Goal: Information Seeking & Learning: Check status

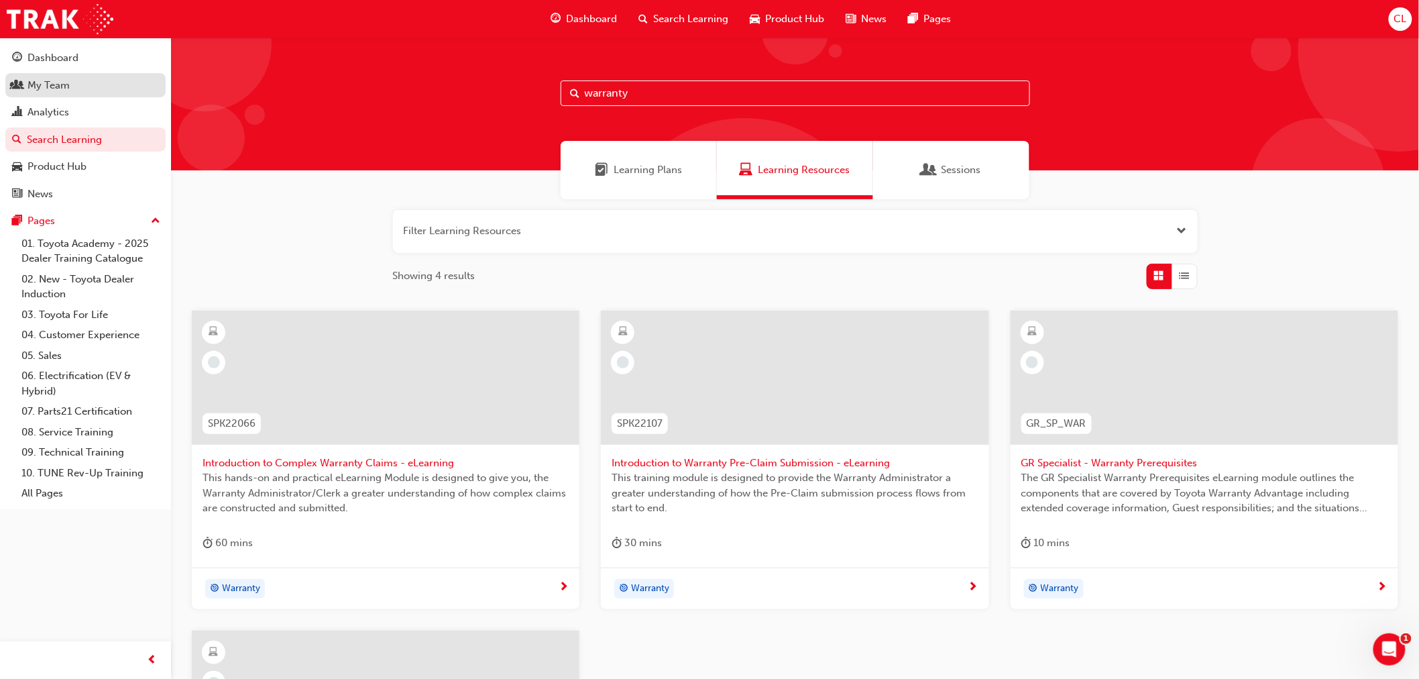
click at [71, 91] on div "My Team" at bounding box center [85, 85] width 147 height 17
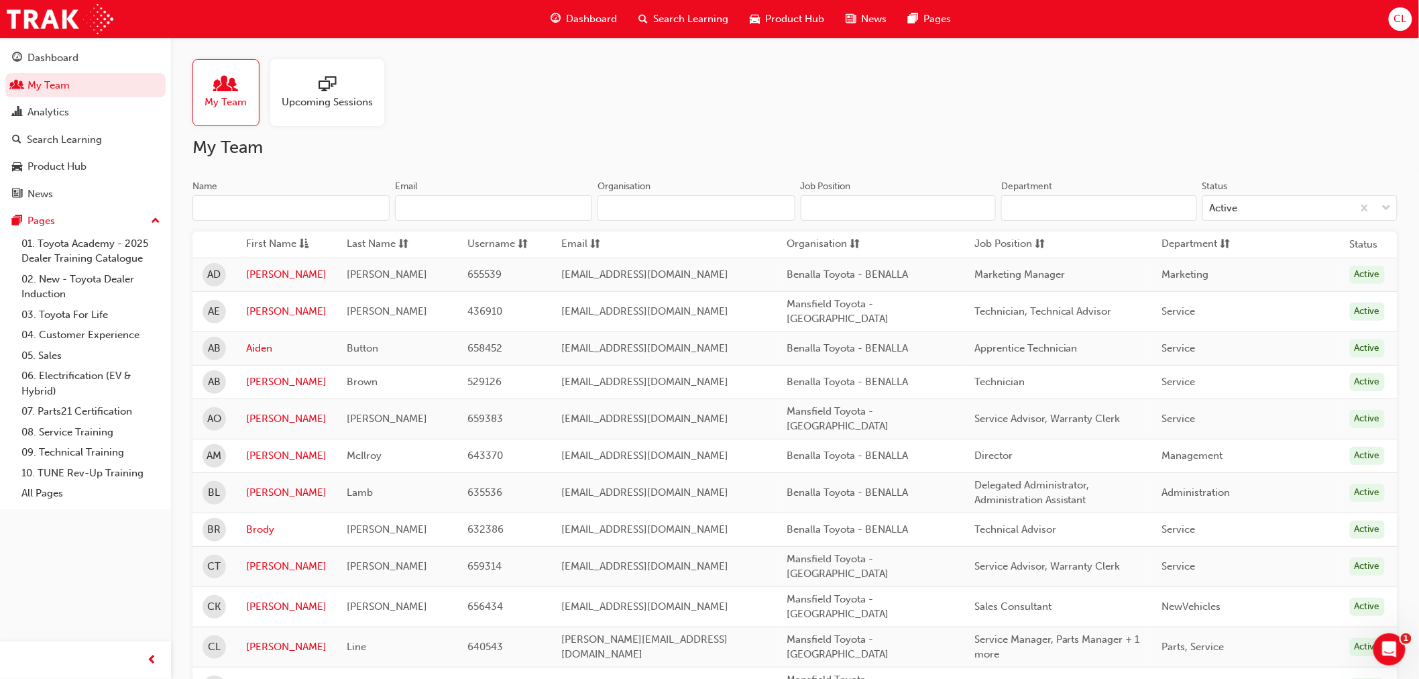
scroll to position [74, 0]
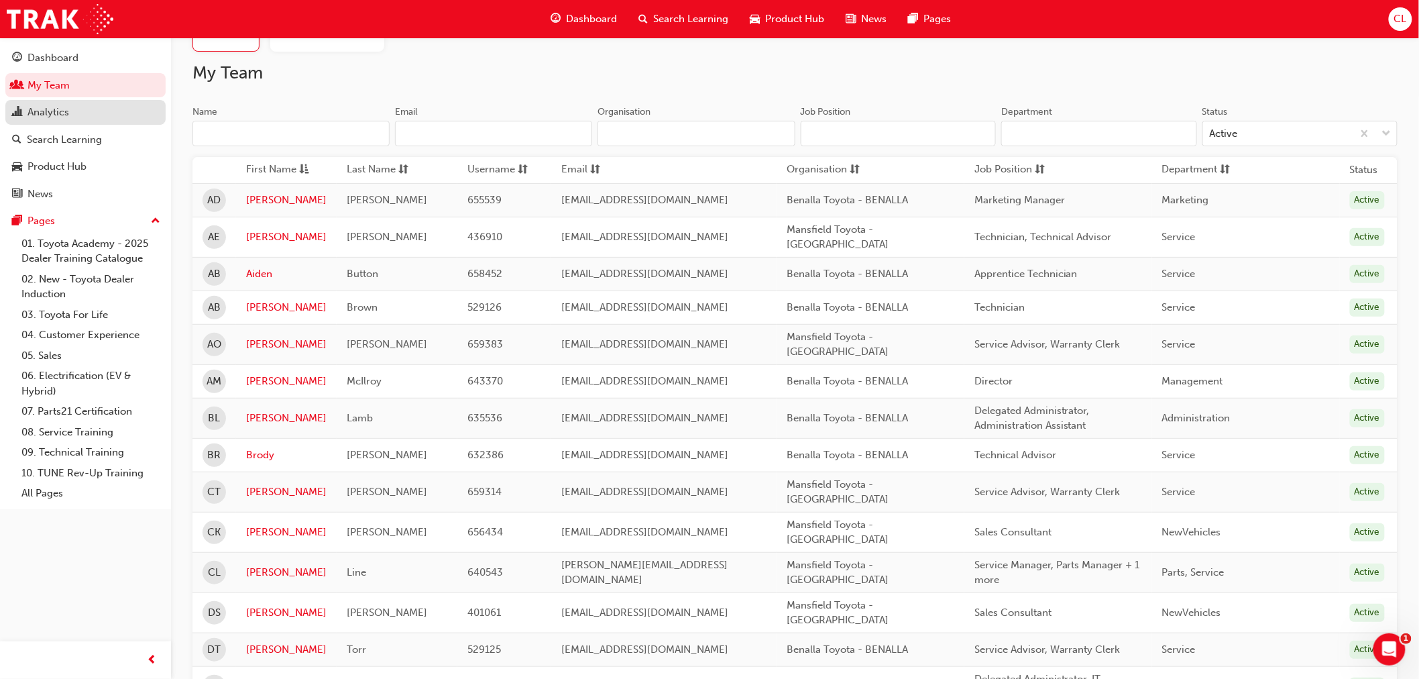
click at [38, 111] on div "Analytics" at bounding box center [49, 112] width 42 height 15
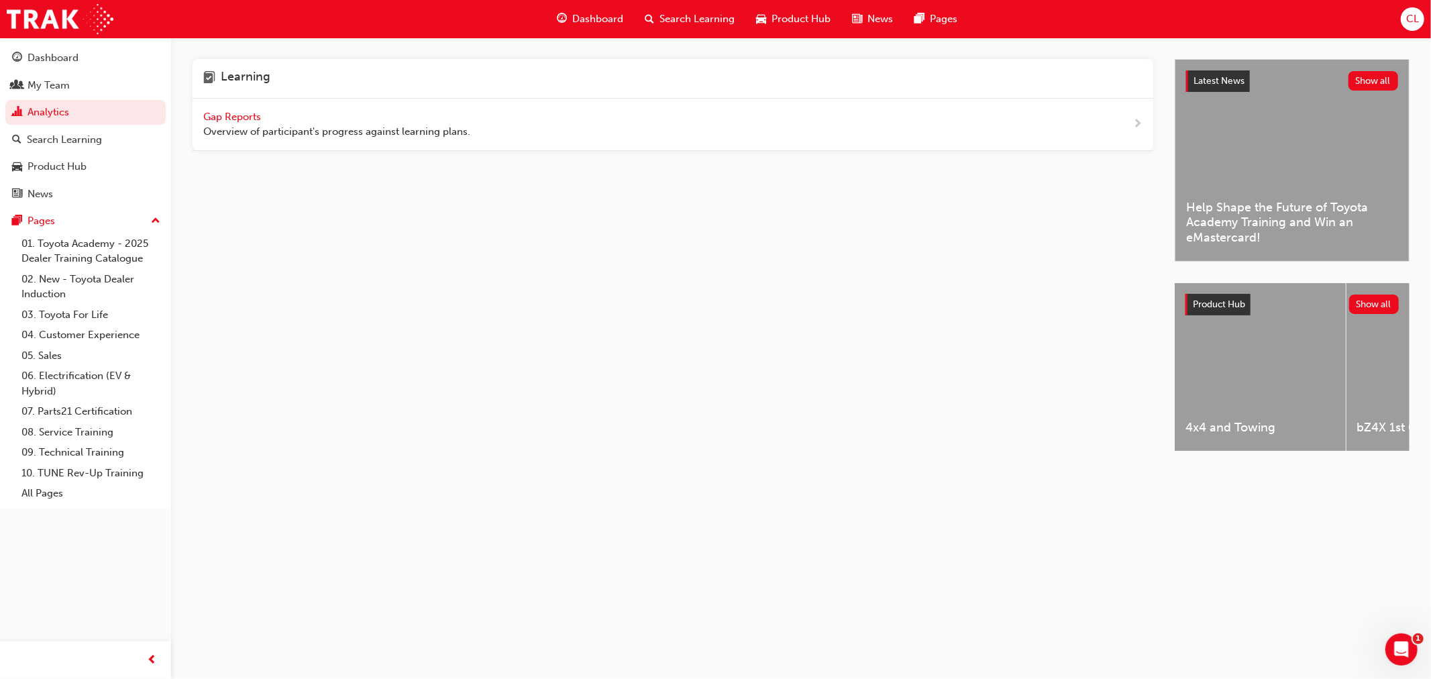
click at [239, 117] on span "Gap Reports" at bounding box center [233, 117] width 60 height 12
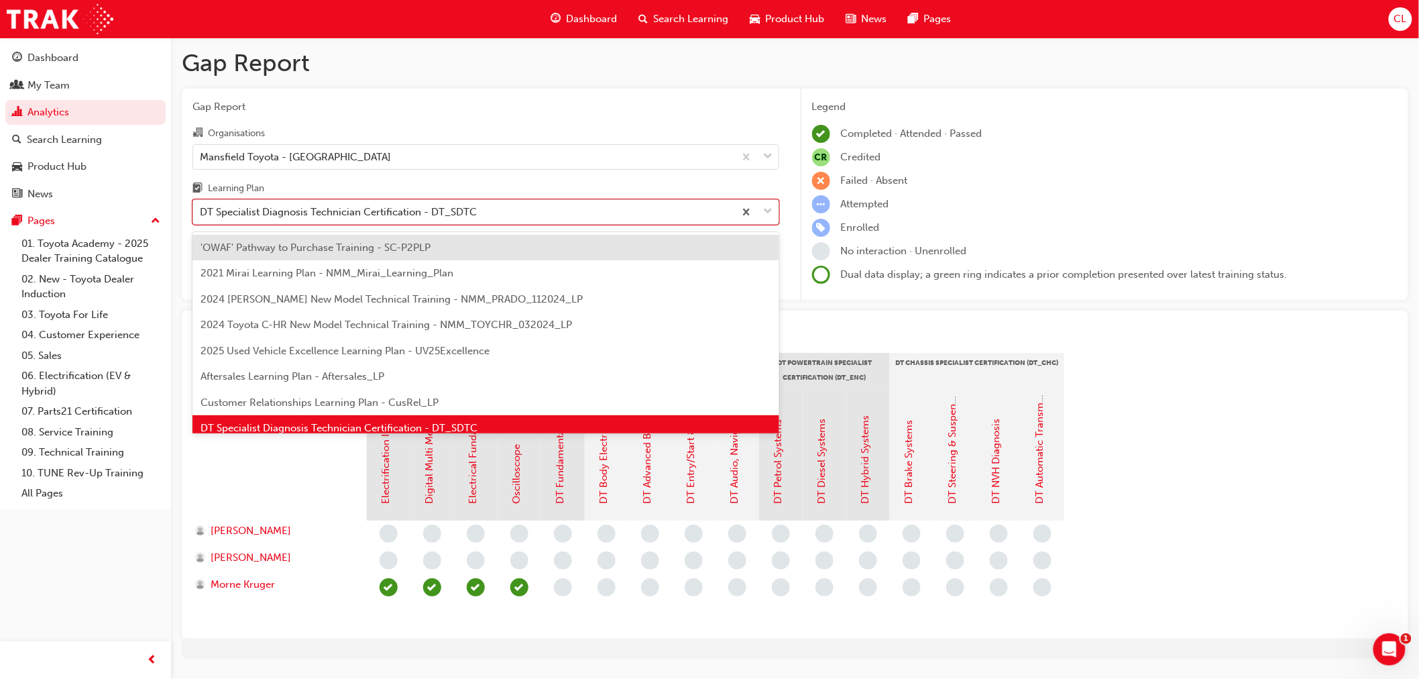
click at [772, 218] on span "down-icon" at bounding box center [768, 211] width 9 height 17
click at [201, 217] on input "Learning Plan option 'OWAF' Pathway to Purchase Training - SC-P2PLP focused, 1 …" at bounding box center [200, 211] width 1 height 11
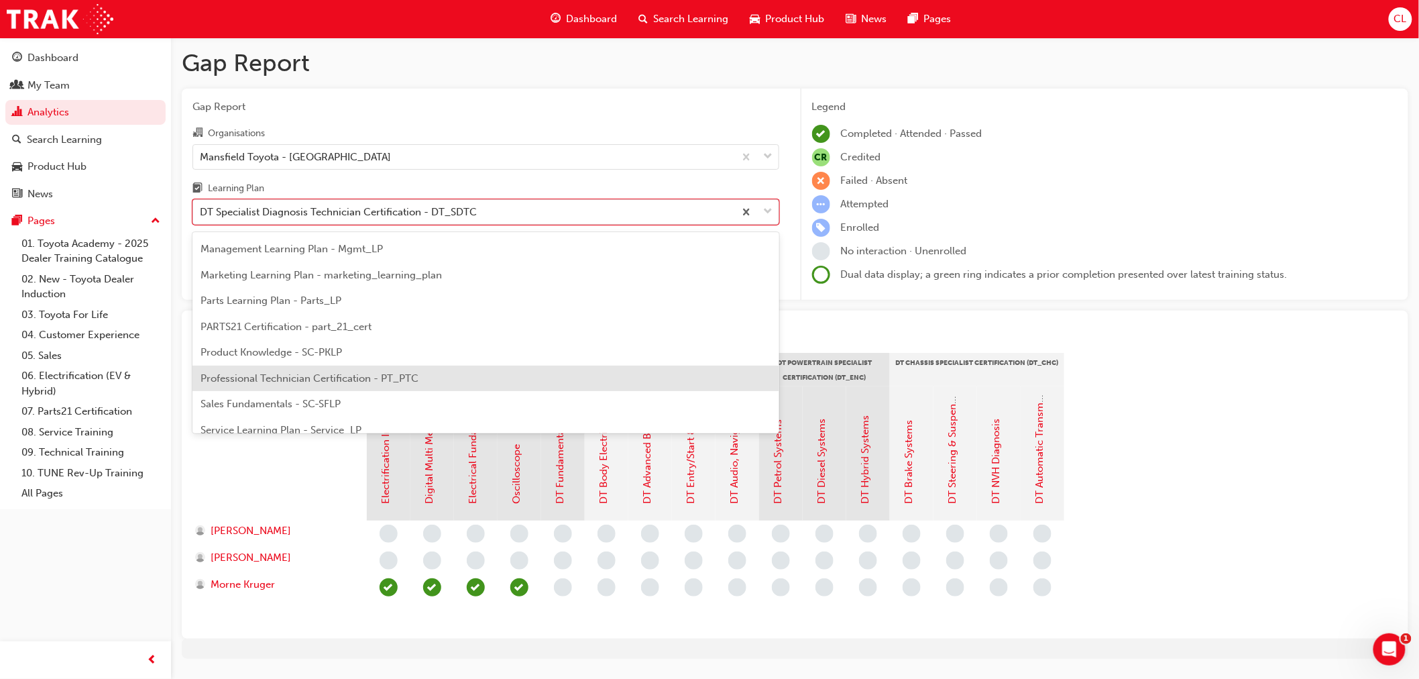
scroll to position [388, 0]
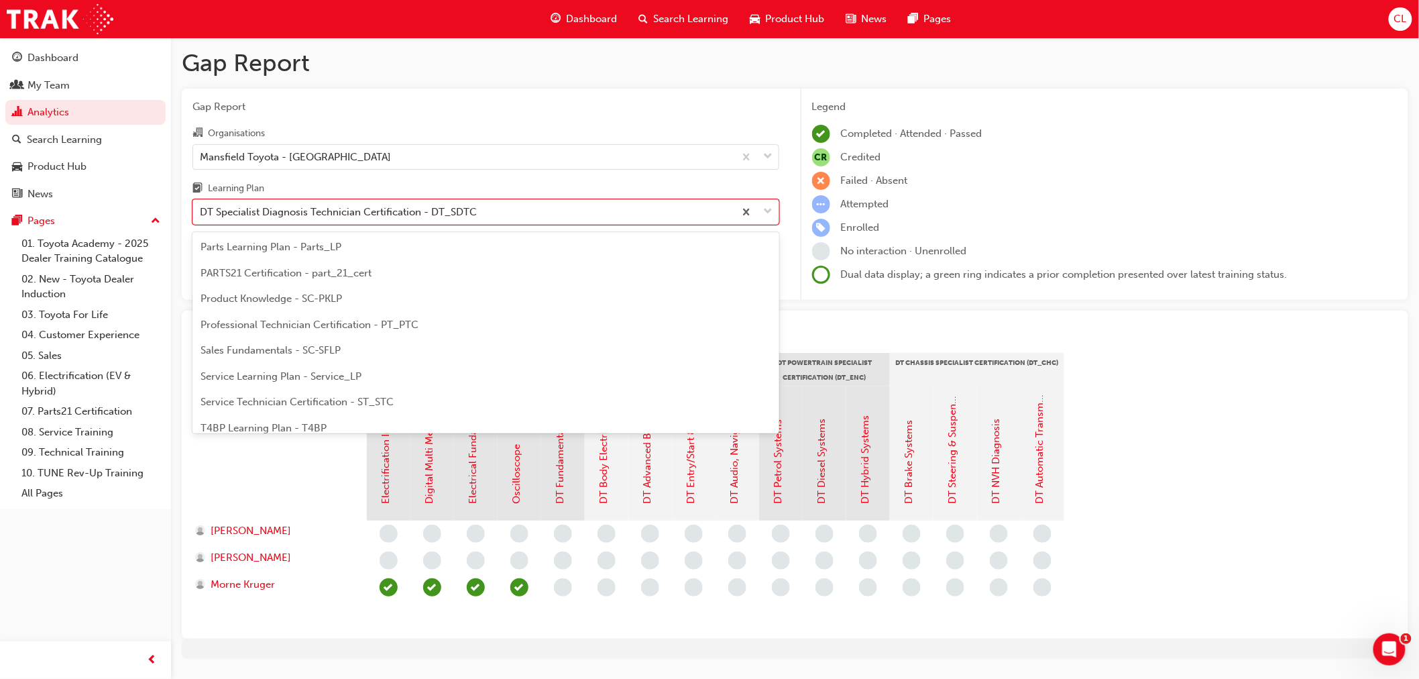
click at [374, 323] on span "Professional Technician Certification - PT_PTC" at bounding box center [310, 325] width 218 height 12
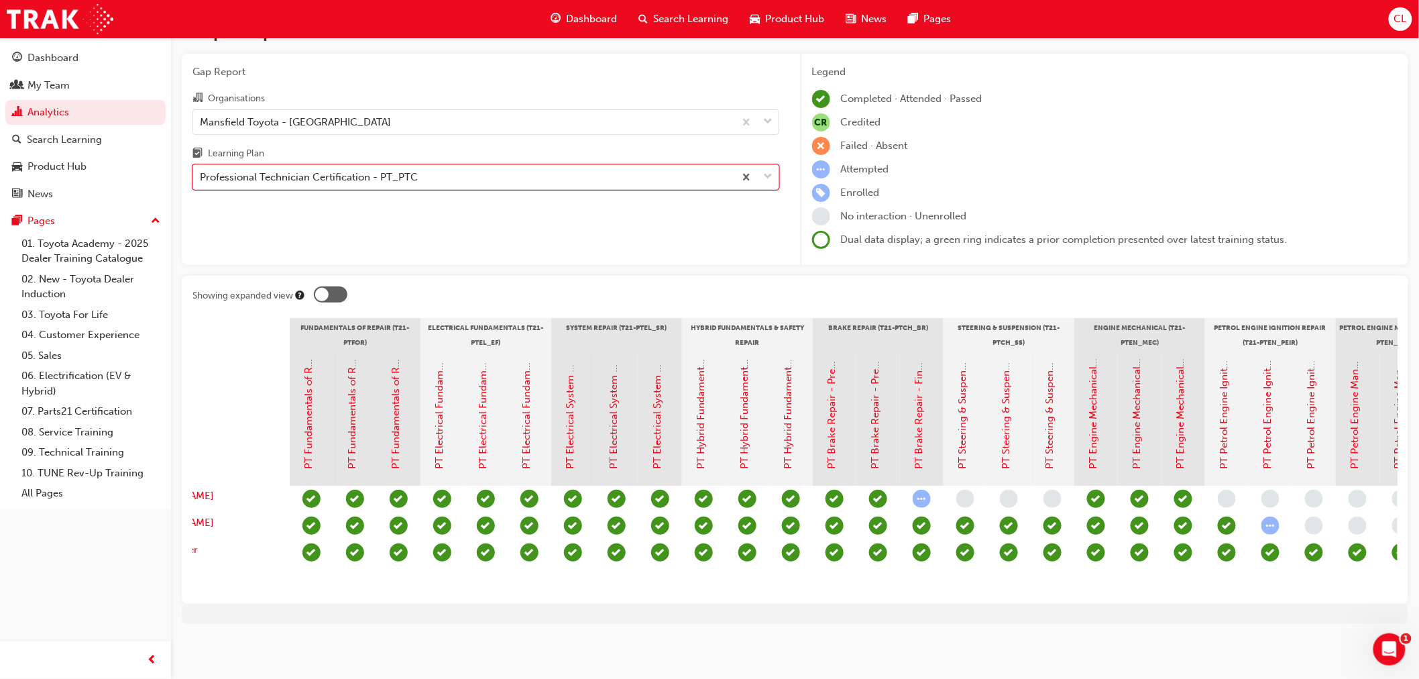
scroll to position [0, 80]
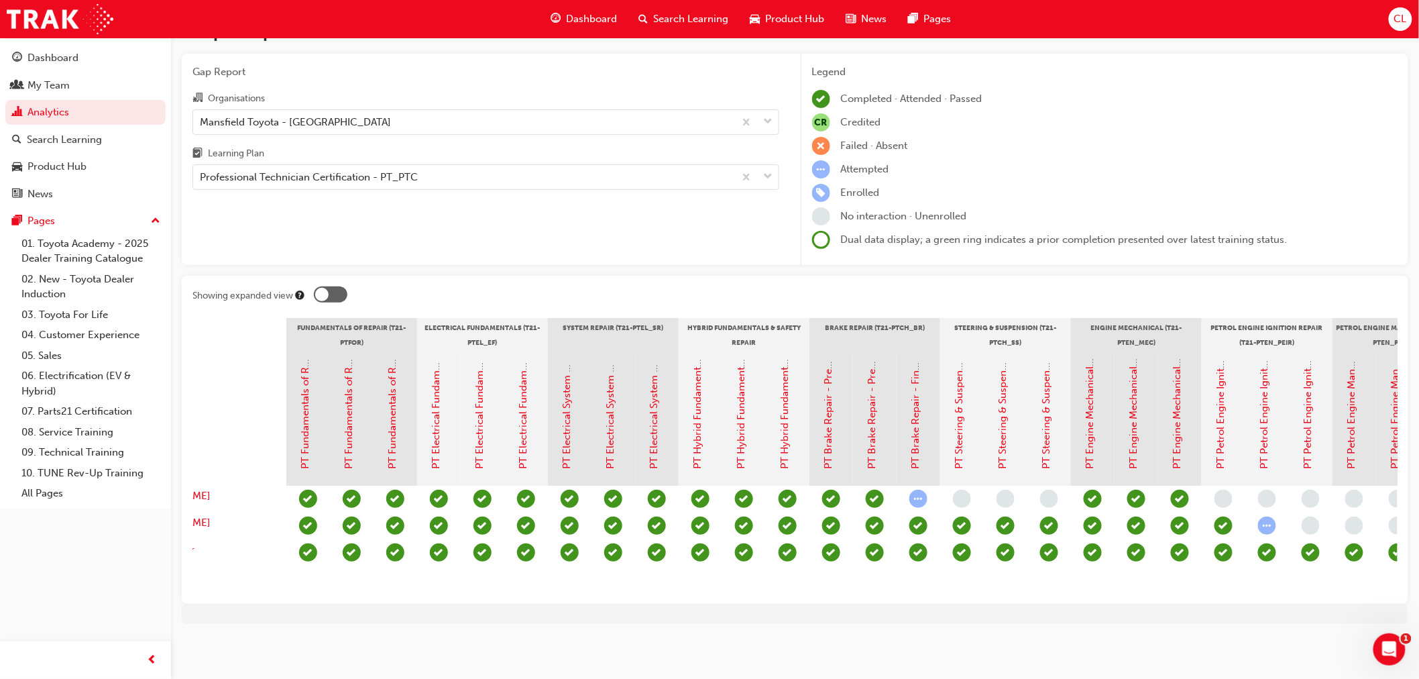
click at [333, 286] on div at bounding box center [331, 294] width 34 height 16
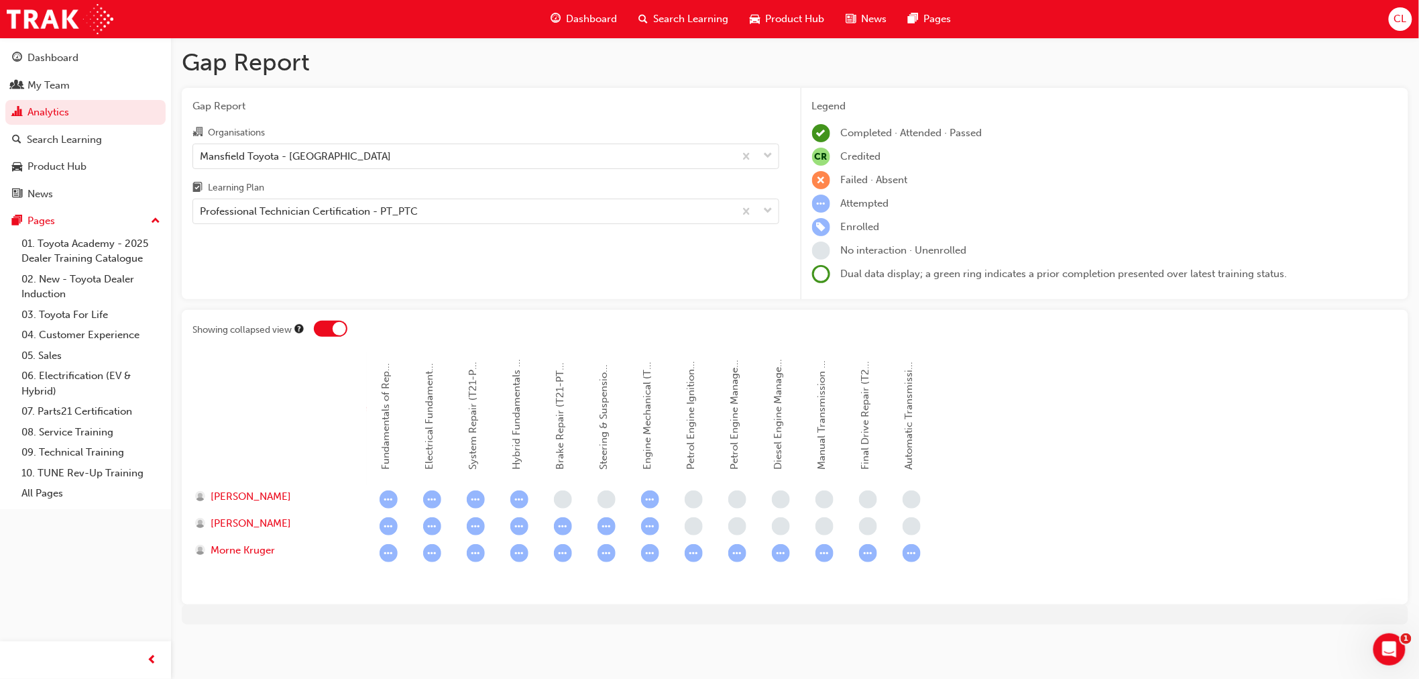
click at [339, 323] on div at bounding box center [339, 328] width 13 height 13
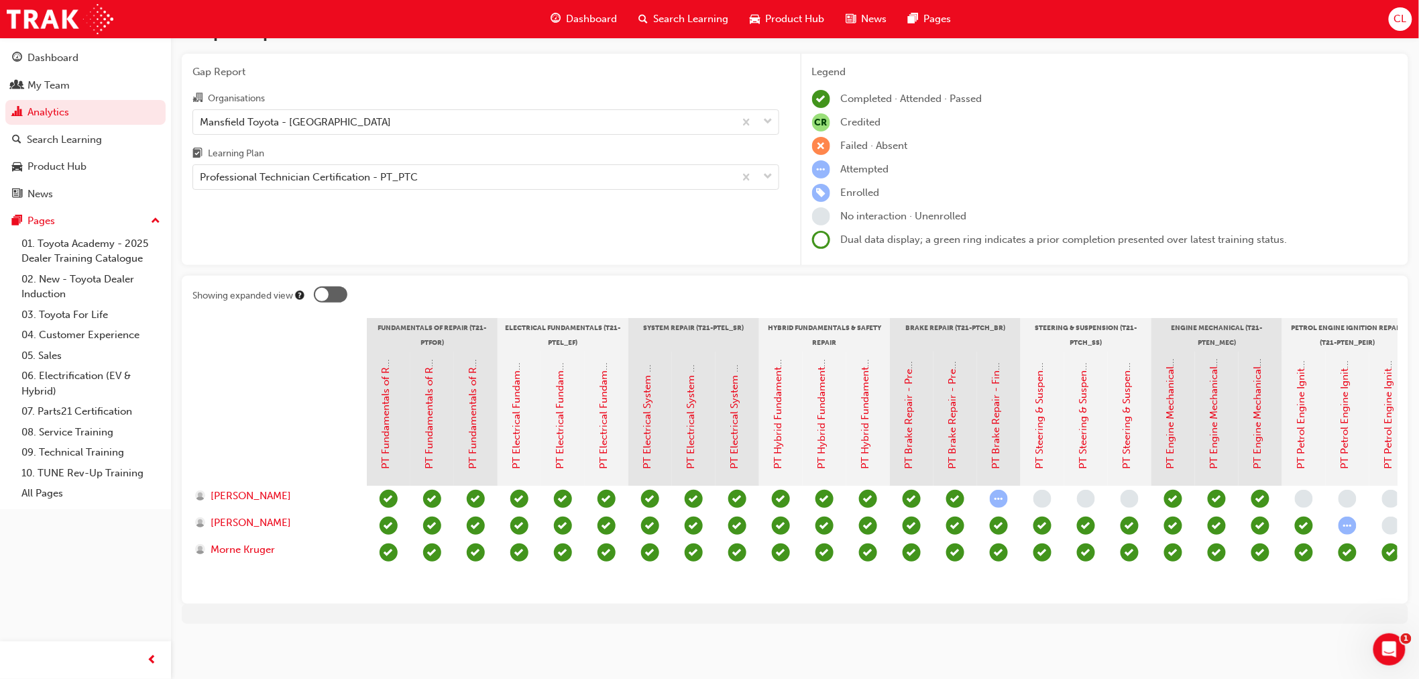
click at [331, 286] on div at bounding box center [331, 294] width 34 height 16
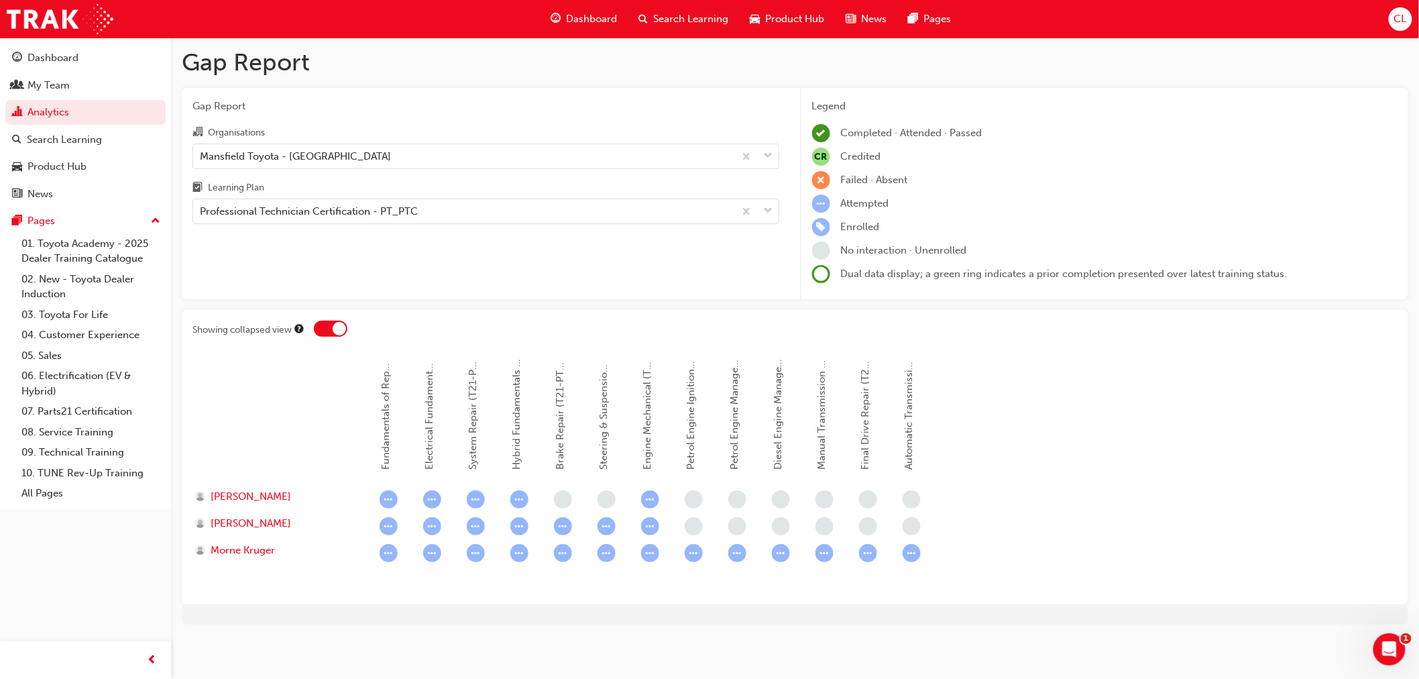
click at [334, 325] on div at bounding box center [339, 328] width 13 height 13
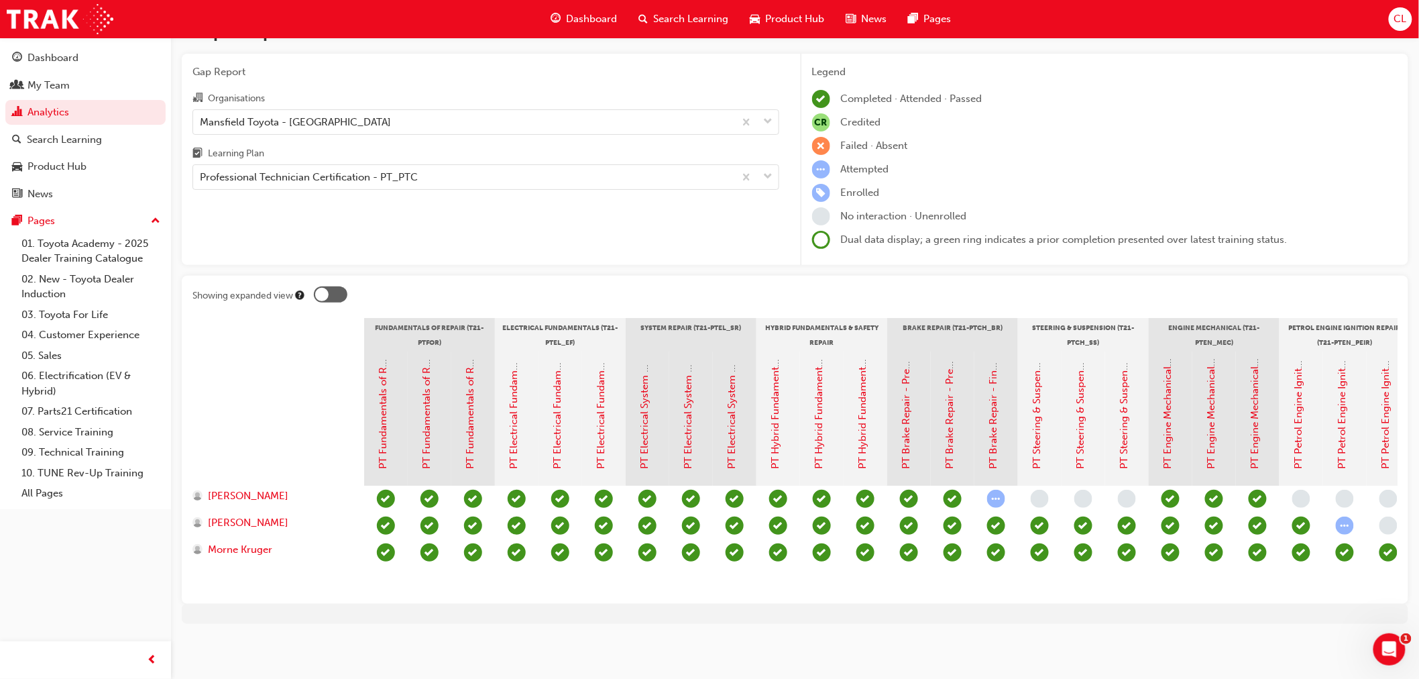
scroll to position [0, 0]
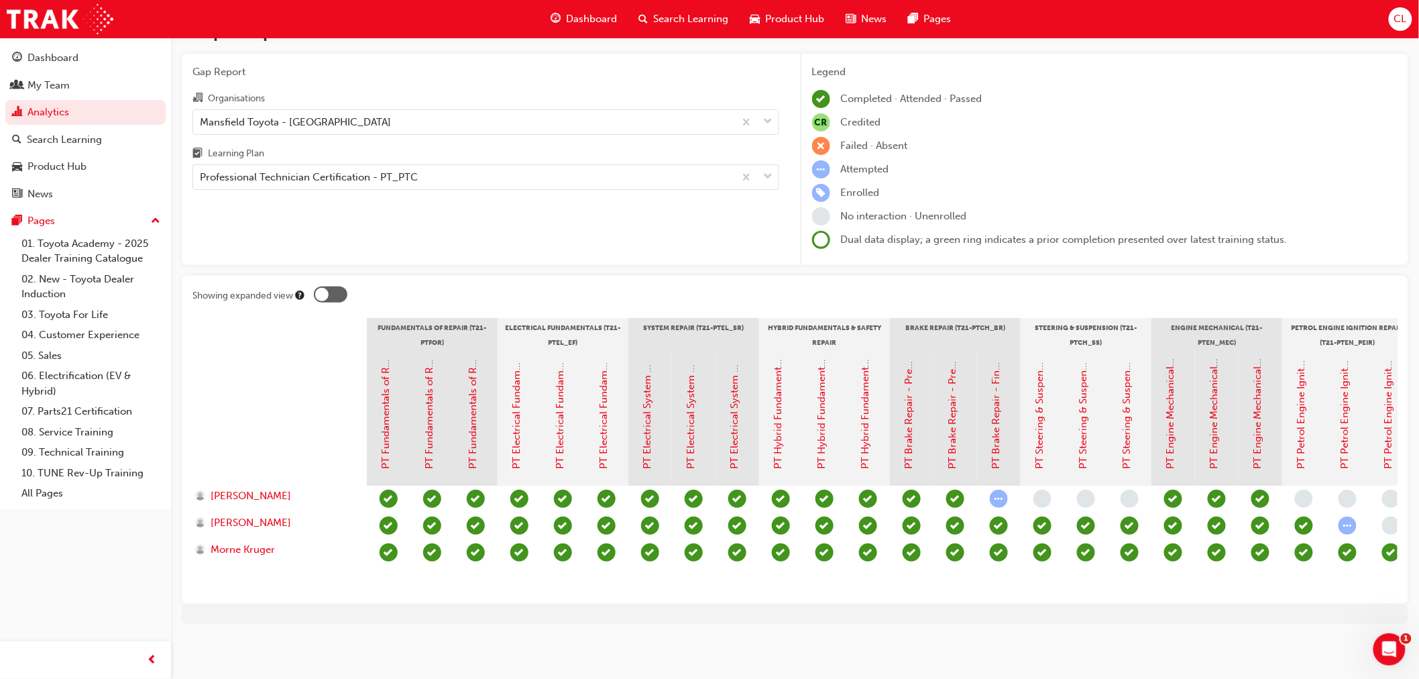
click at [1121, 137] on div "Failed · Absent" at bounding box center [1105, 146] width 586 height 18
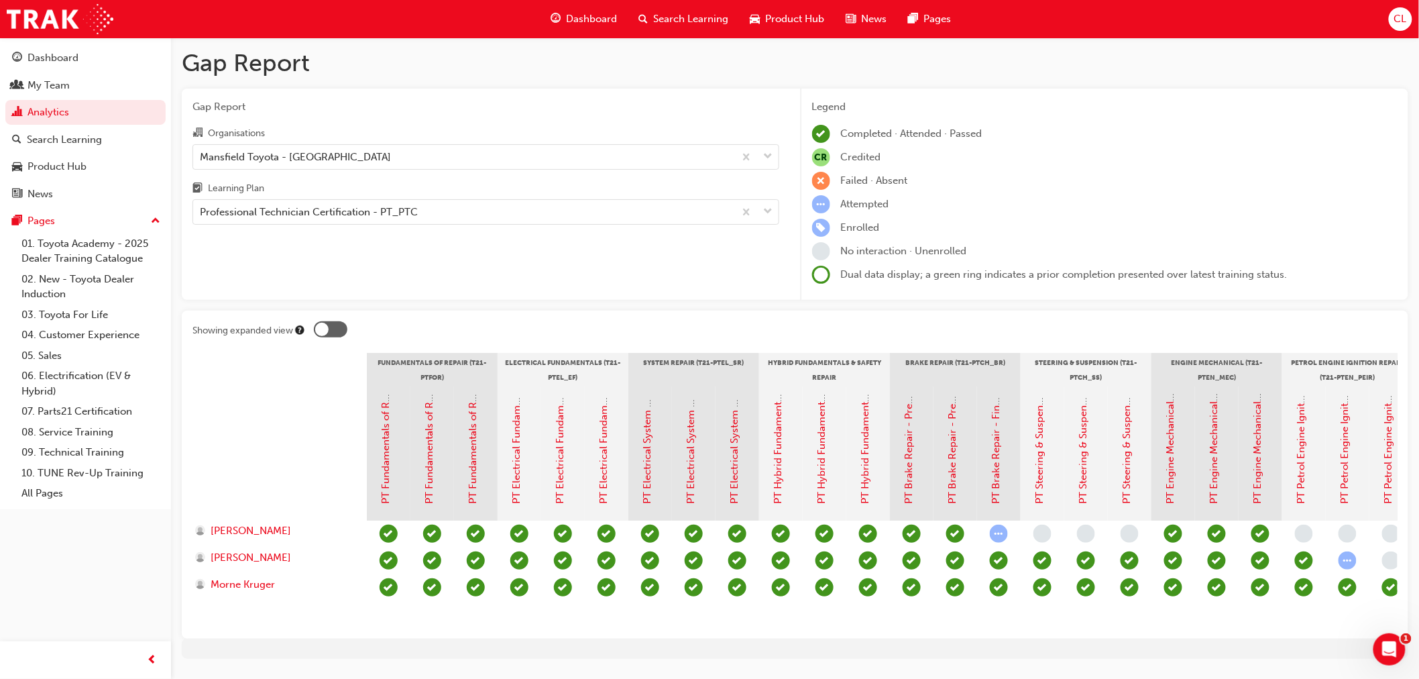
drag, startPoint x: 841, startPoint y: 627, endPoint x: 1079, endPoint y: 627, distance: 237.5
click at [1079, 627] on section "Fundamentals of Repair (T21-PTFOR) Electrical Fundamentals (T21-PTEL_EF) System…" at bounding box center [795, 490] width 1205 height 275
click at [1085, 95] on div "Legend Completed · Attended · Passed CR Credited Failed · Absent Attempted Enro…" at bounding box center [1105, 195] width 608 height 212
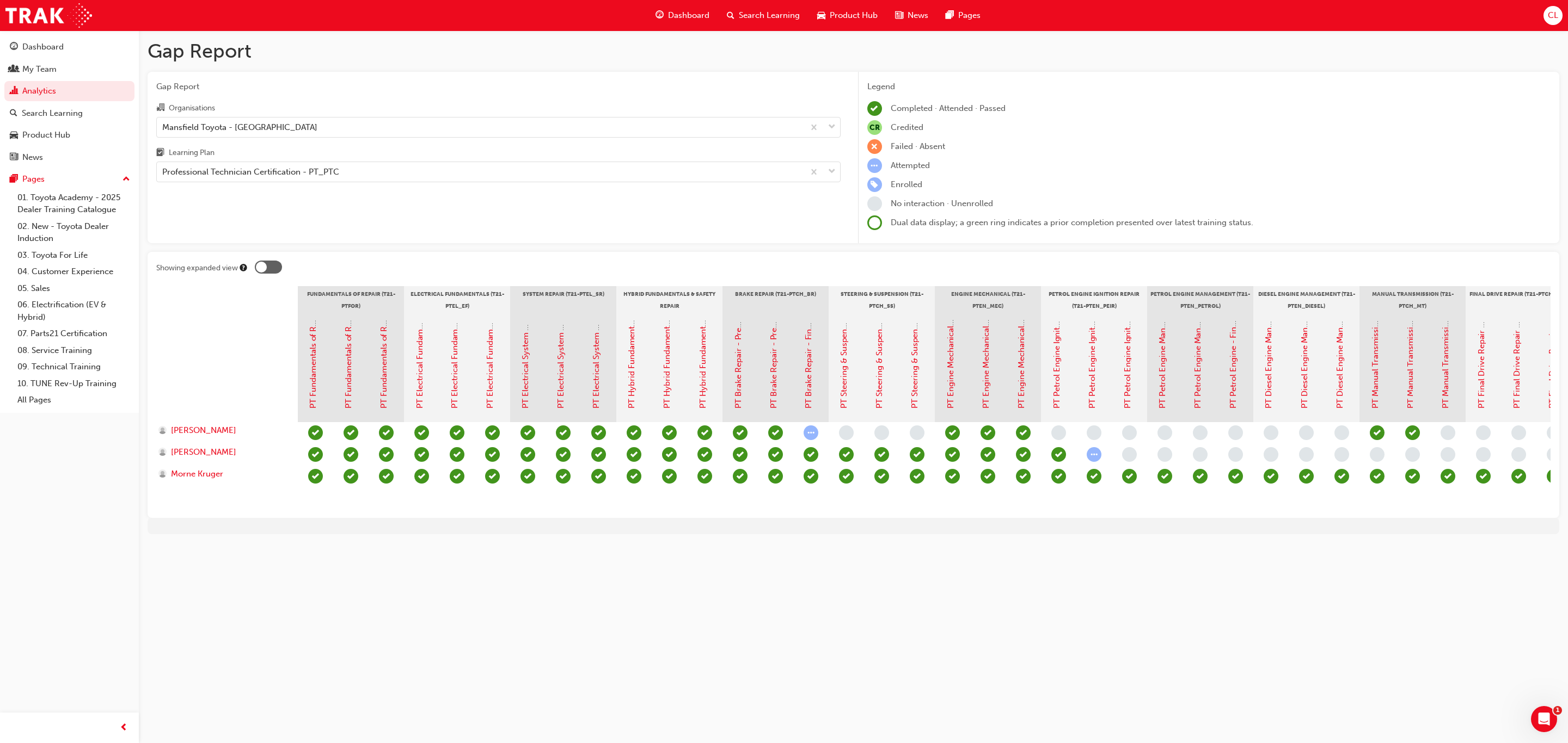
drag, startPoint x: 976, startPoint y: 2, endPoint x: 1162, endPoint y: 539, distance: 568.3
click at [1152, 535] on div at bounding box center [853, 526] width 1411 height 16
drag, startPoint x: 1513, startPoint y: 1, endPoint x: 353, endPoint y: 579, distance: 1296.0
click at [353, 550] on div "Gap Report Gap Report Organisations Mansfield Toyota - MANSFIELD Learning Plan …" at bounding box center [784, 372] width 1568 height 743
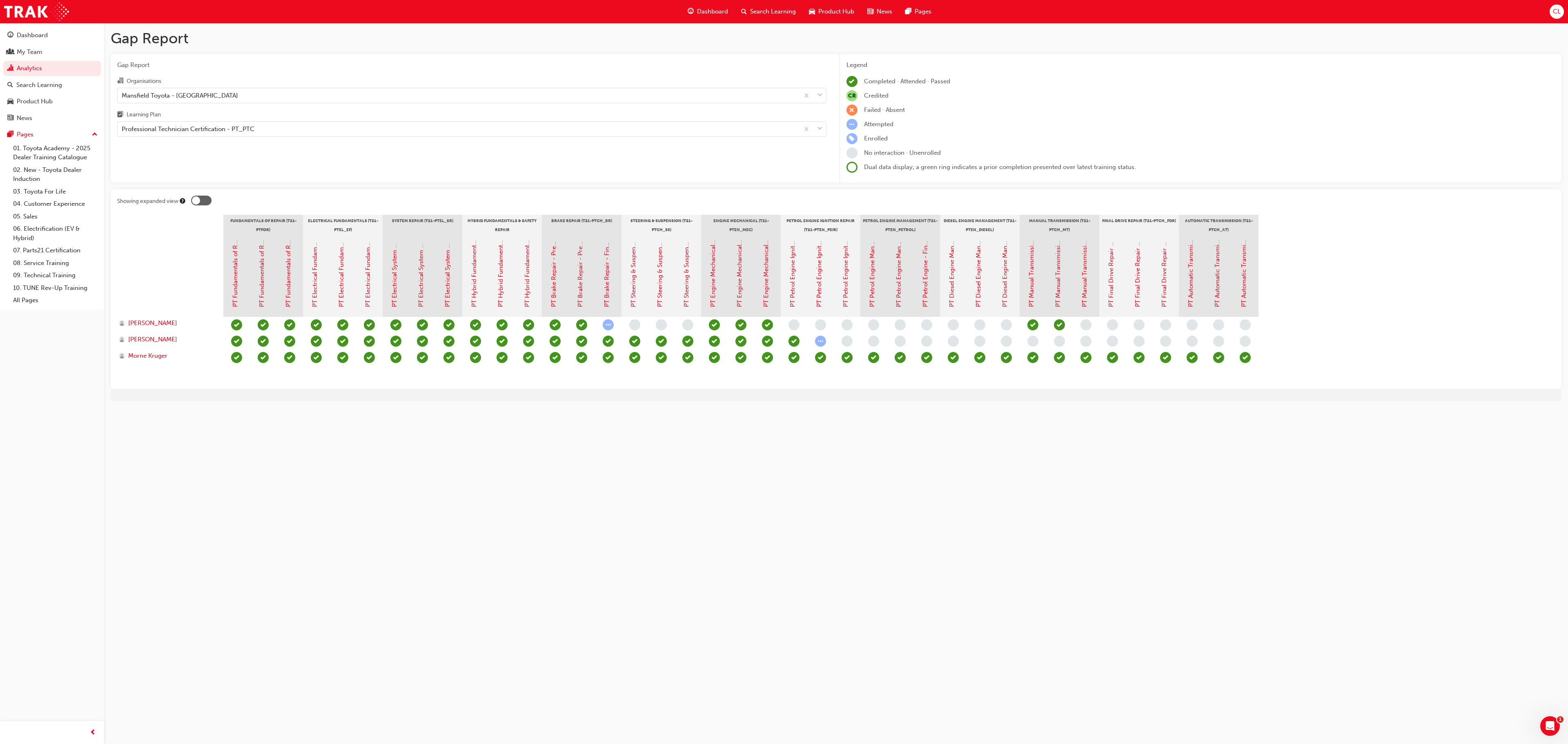
drag, startPoint x: 1130, startPoint y: 0, endPoint x: 1202, endPoint y: 443, distance: 448.8
click at [864, 413] on div "Gap Report Gap Report Organisations Mansfield Toyota - MANSFIELD Learning Plan …" at bounding box center [784, 372] width 1568 height 744
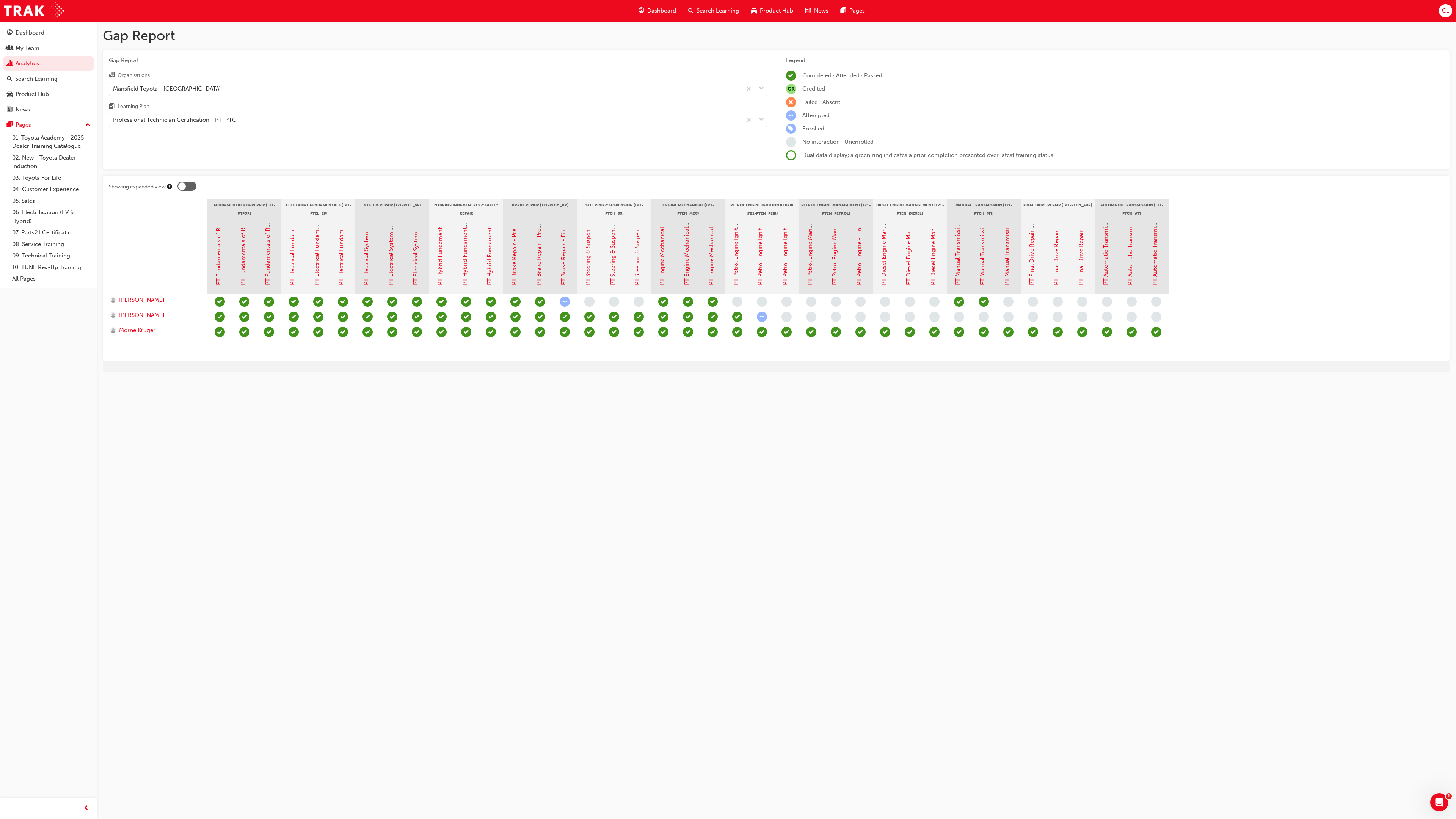
click at [802, 17] on div "Dashboard Search Learning Product Hub News Pages CL" at bounding box center [728, 11] width 1456 height 21
drag, startPoint x: 1126, startPoint y: 135, endPoint x: 1152, endPoint y: 120, distance: 30.0
click at [802, 131] on div "Legend Completed · Attended · Passed CR Credited Failed · Absent Attempted Enro…" at bounding box center [1115, 108] width 658 height 105
click at [802, 11] on div "CL" at bounding box center [1445, 10] width 13 height 13
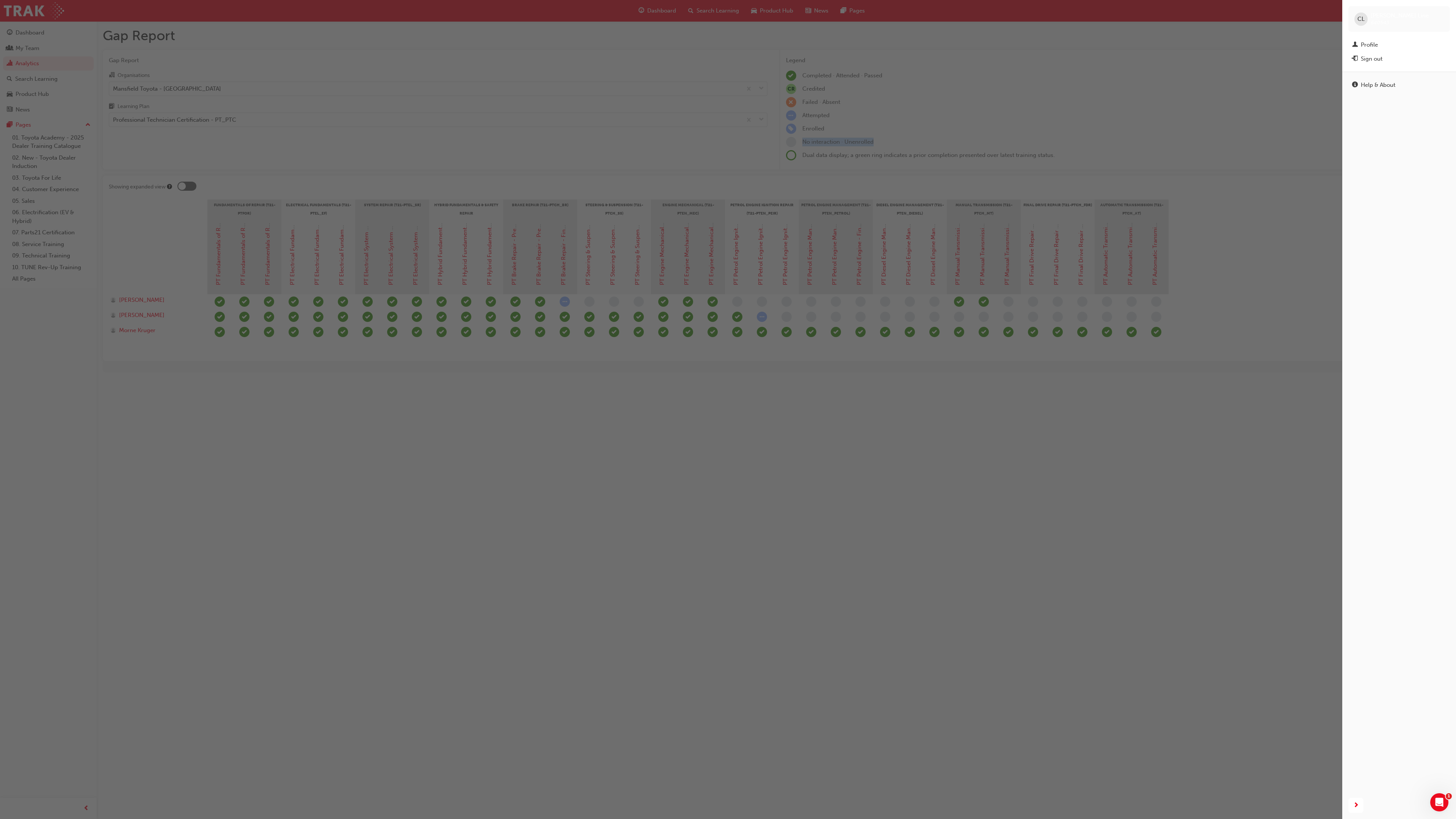
click at [802, 66] on div "button" at bounding box center [671, 409] width 1342 height 819
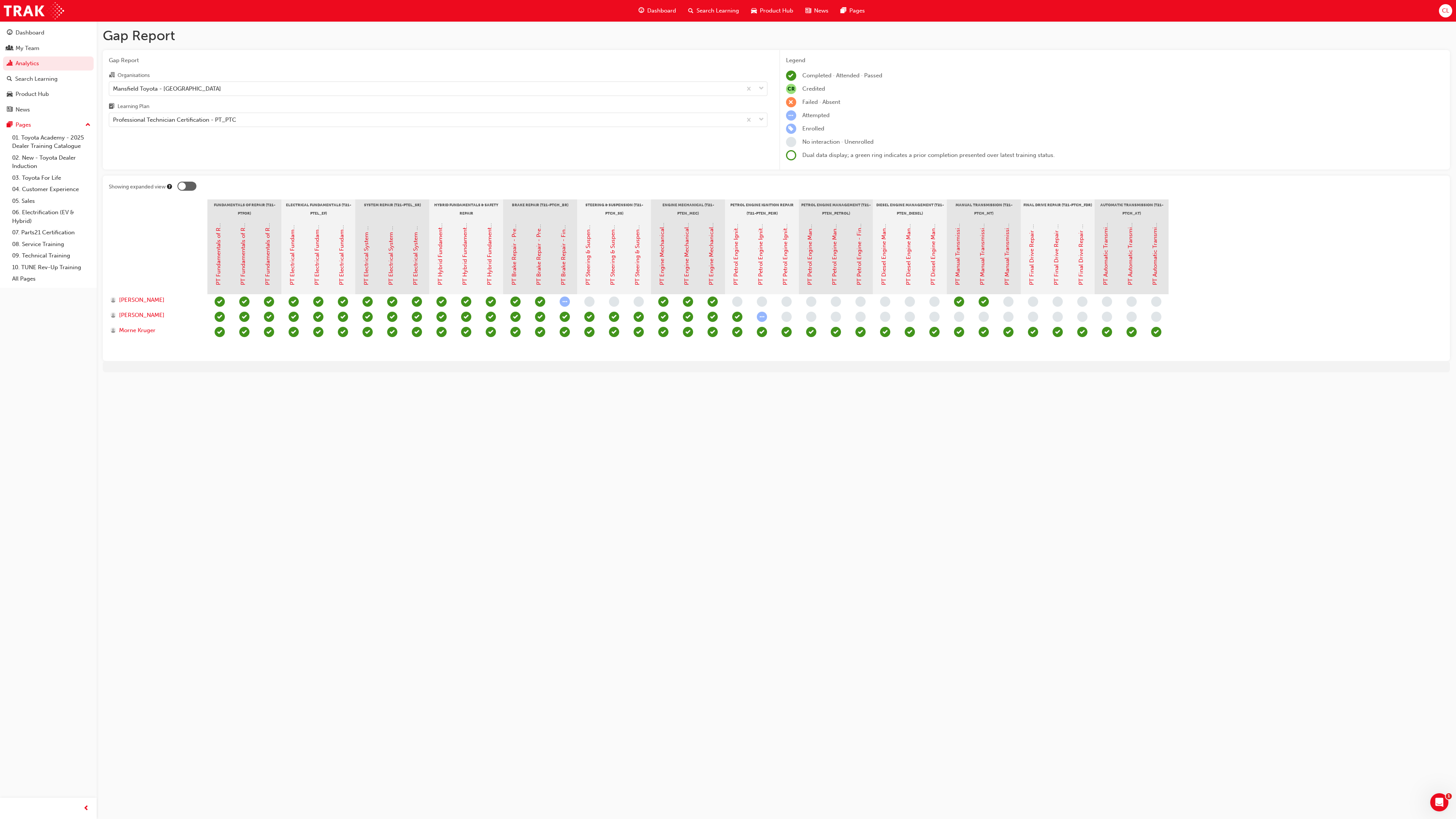
click at [802, 94] on div "Legend Completed · Attended · Passed CR Credited Failed · Absent Attempted Enro…" at bounding box center [1115, 108] width 658 height 105
click at [802, 7] on div "Dashboard Search Learning Product Hub News Pages CL" at bounding box center [728, 11] width 1456 height 21
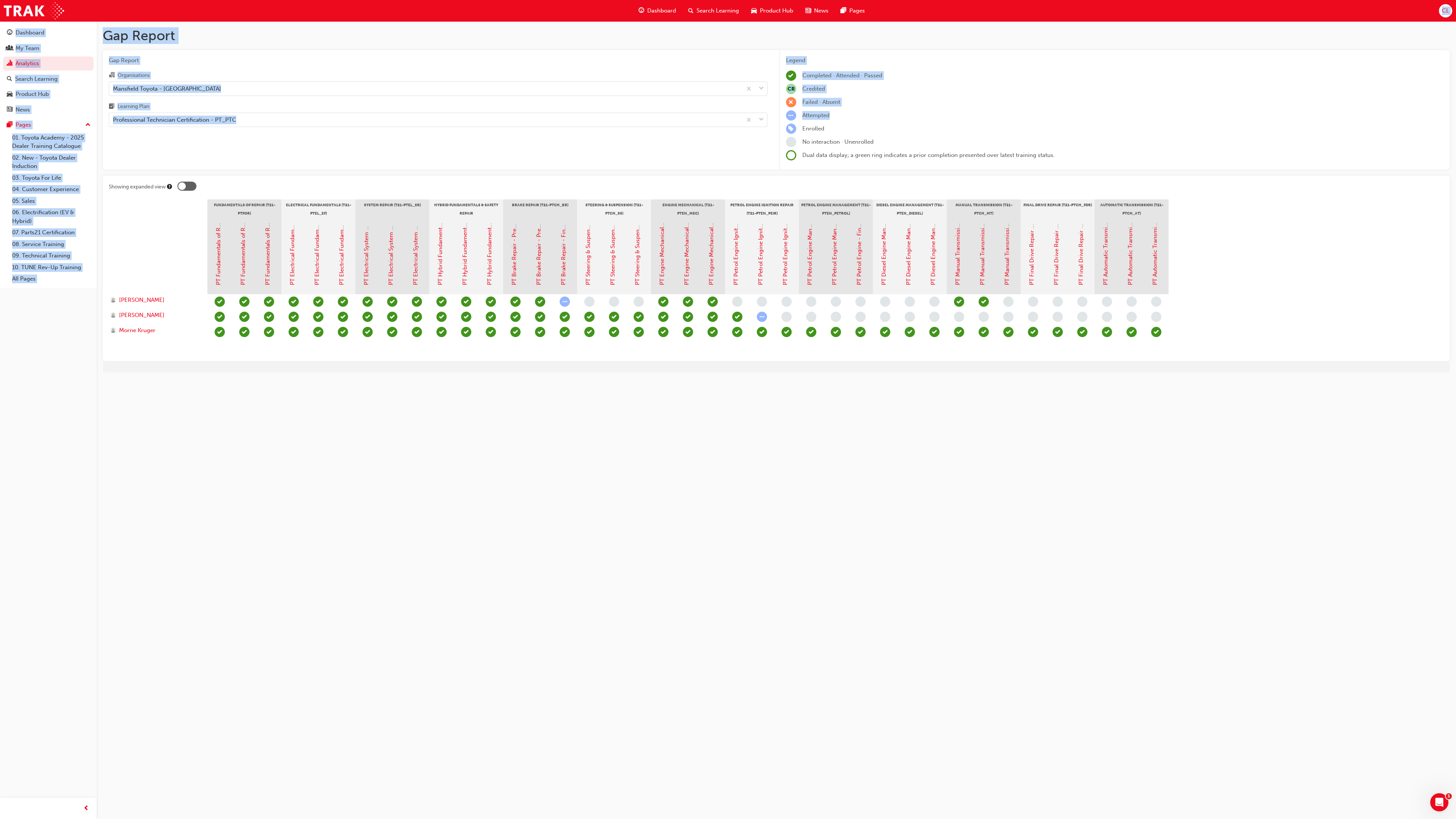
drag, startPoint x: 1022, startPoint y: 8, endPoint x: 995, endPoint y: 95, distance: 91.1
click at [802, 95] on div "Dashboard Search Learning Product Hub News Pages CL Dashboard My Team Analytics…" at bounding box center [728, 409] width 1456 height 819
click at [802, 11] on div "Dashboard Search Learning Product Hub News Pages CL" at bounding box center [728, 11] width 1456 height 21
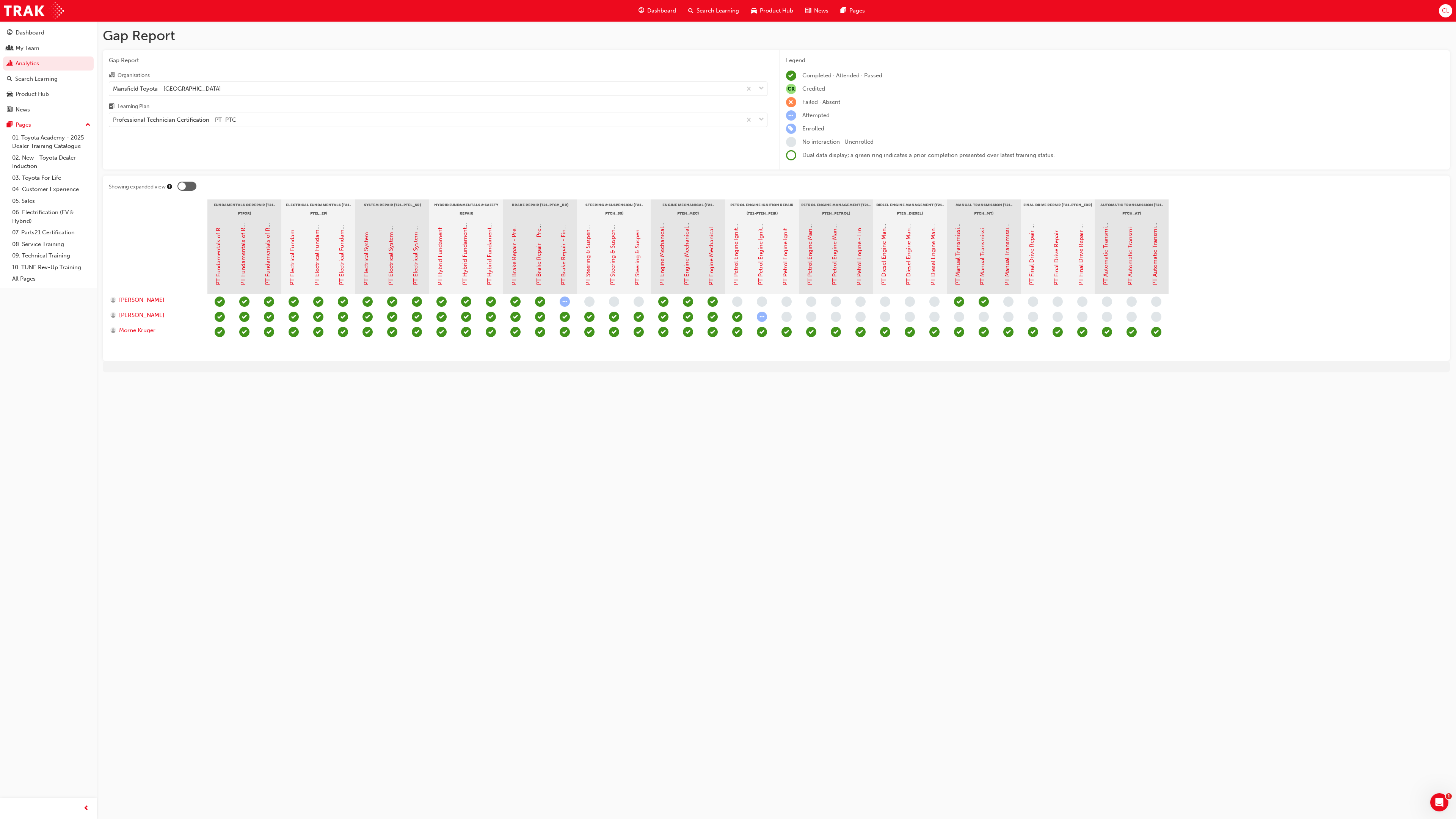
click at [802, 343] on div at bounding box center [700, 324] width 986 height 60
drag, startPoint x: 881, startPoint y: 340, endPoint x: 899, endPoint y: 337, distance: 18.2
click at [802, 337] on div at bounding box center [700, 324] width 986 height 60
click at [802, 262] on div "PT Manual Transmission - Final Assessment" at bounding box center [1007, 254] width 8 height 63
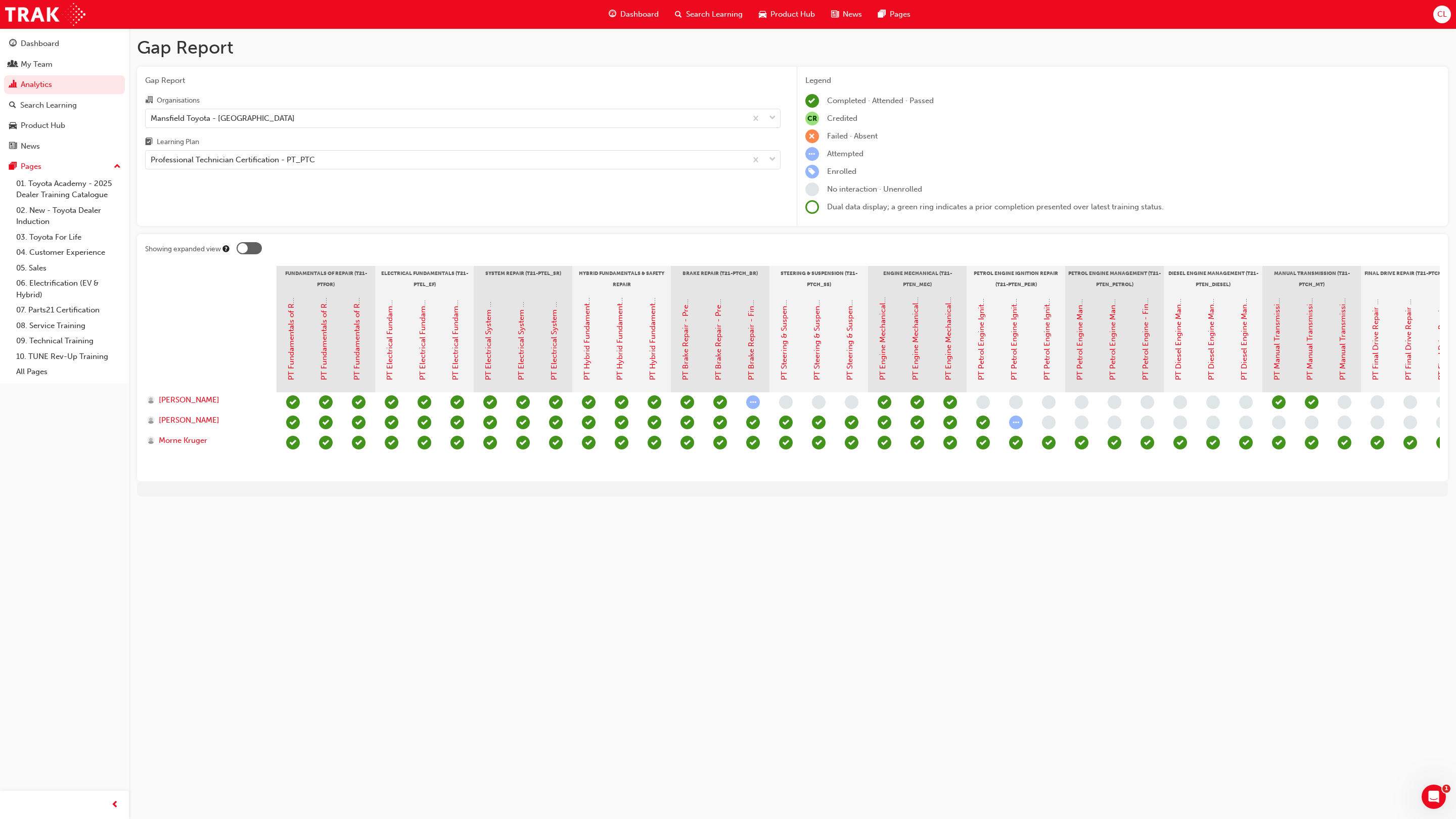
click at [784, 9] on span "Product Hub" at bounding box center [792, 14] width 44 height 11
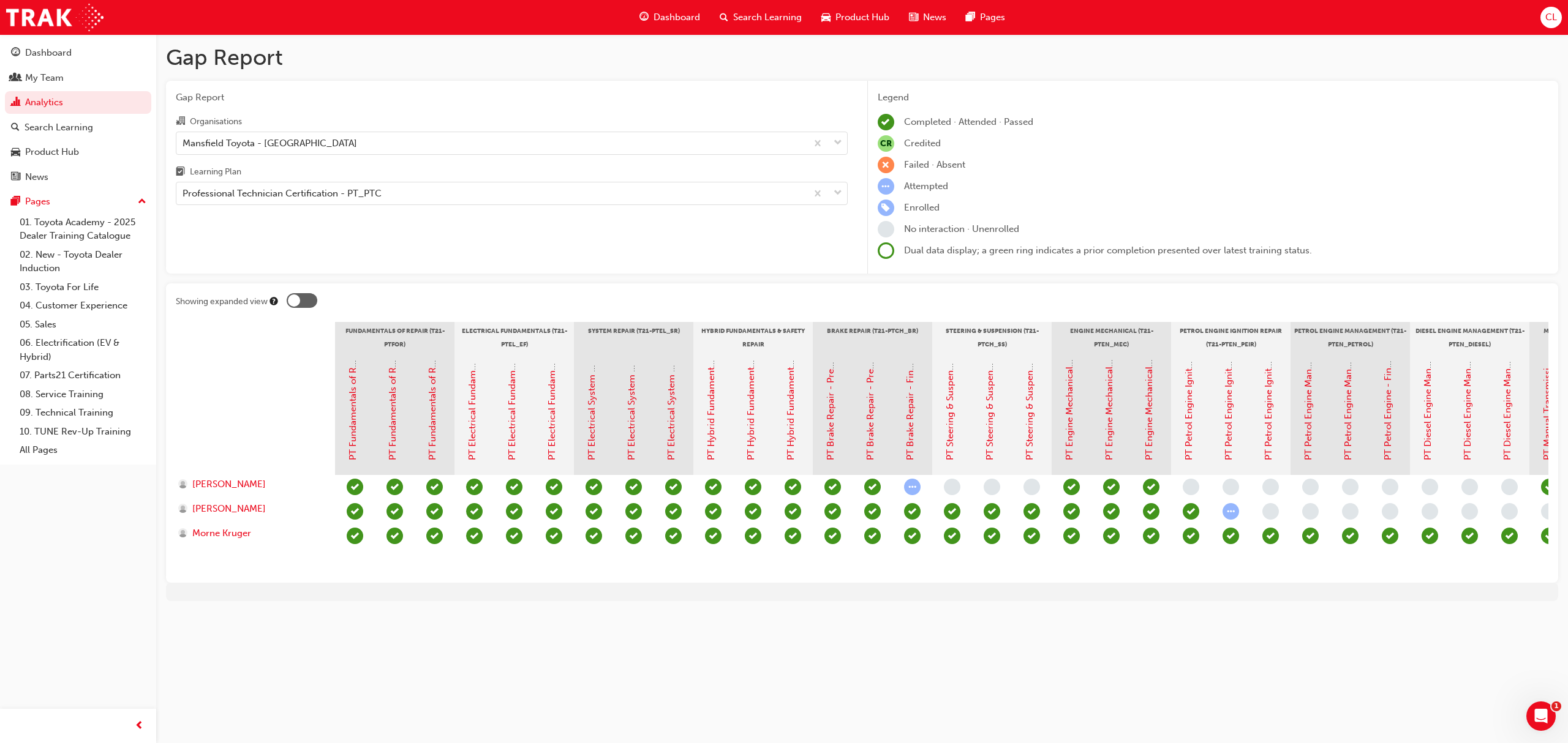
drag, startPoint x: 1605, startPoint y: 0, endPoint x: 855, endPoint y: 634, distance: 982.1
click at [855, 619] on div "Gap Report Gap Report Organisations Mansfield Toyota - MANSFIELD Learning Plan …" at bounding box center [784, 372] width 1568 height 743
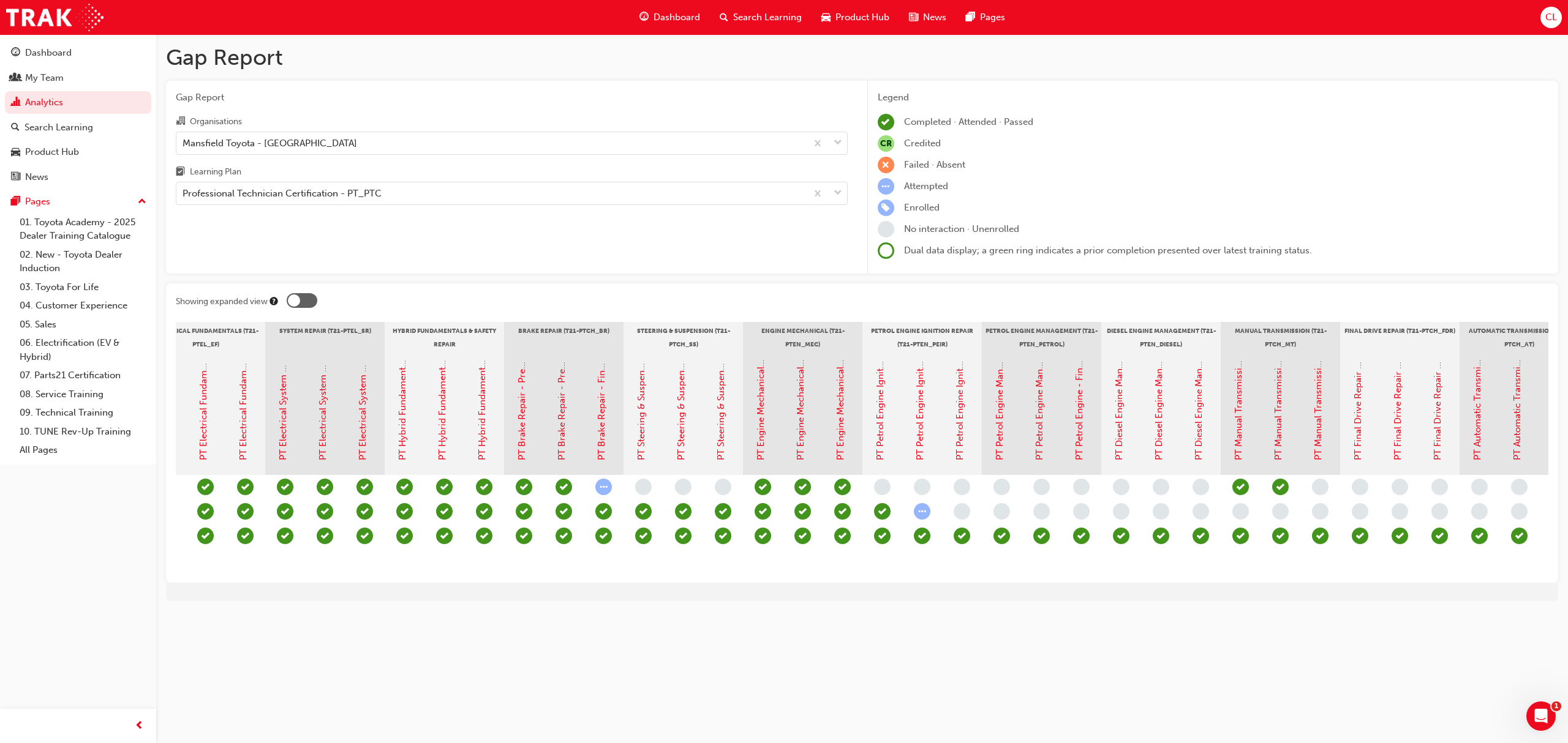
scroll to position [0, 379]
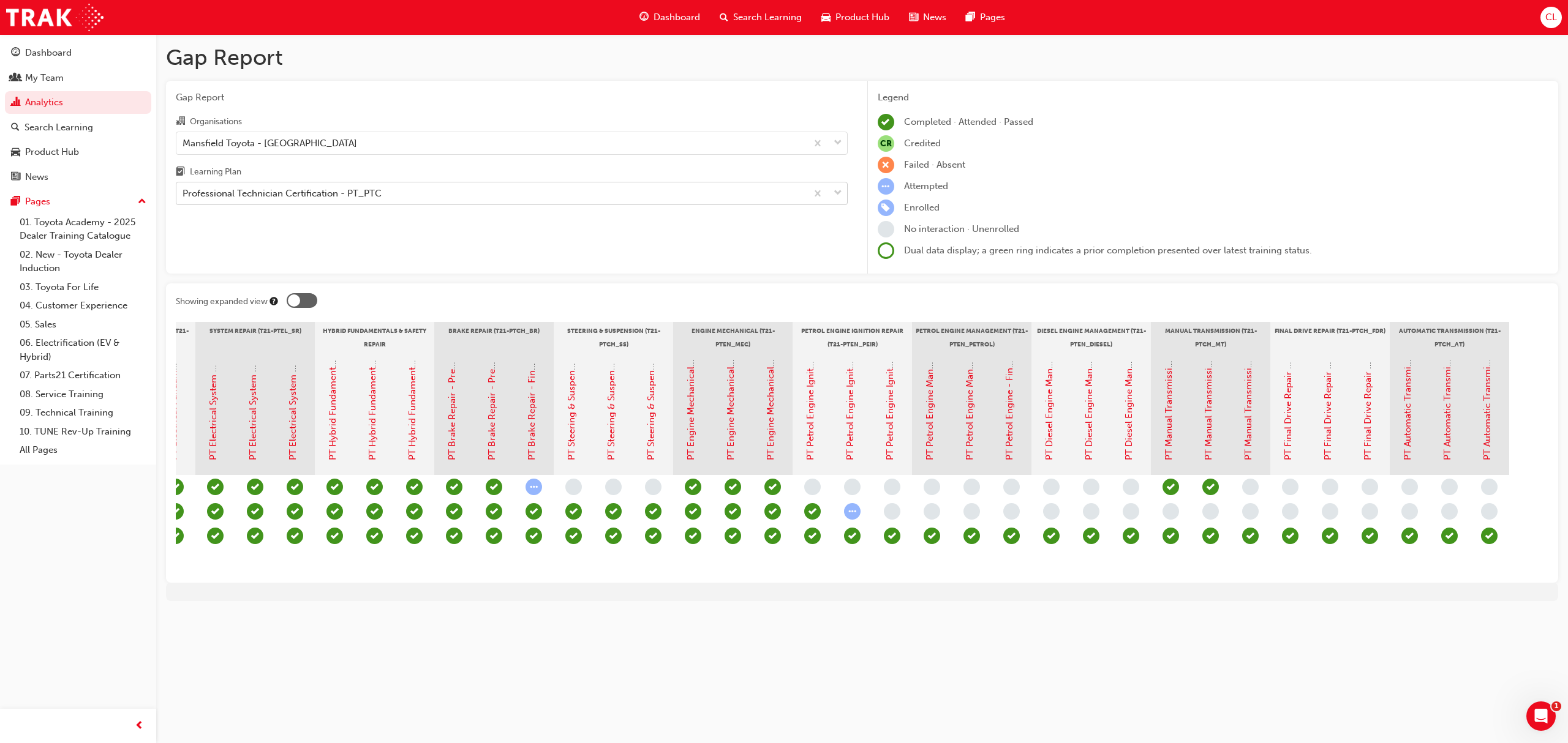
click at [397, 192] on div "Professional Technician Certification - PT_PTC" at bounding box center [491, 194] width 630 height 21
click at [184, 192] on input "Learning Plan Professional Technician Certification - PT_PTC" at bounding box center [183, 193] width 1 height 10
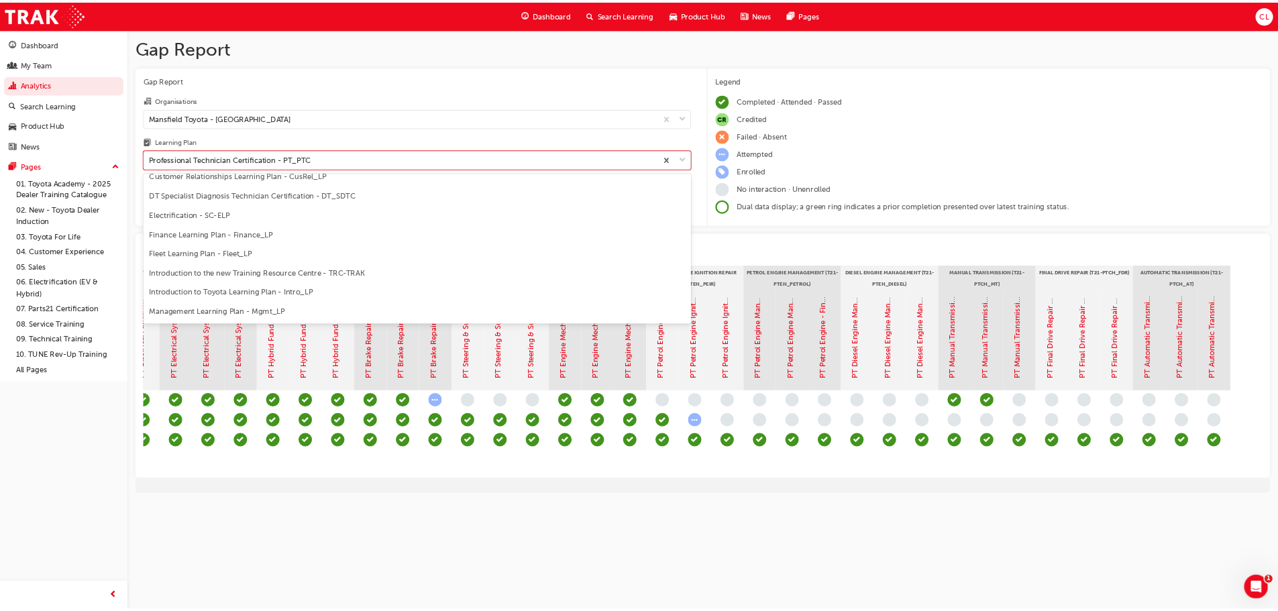
scroll to position [178, 0]
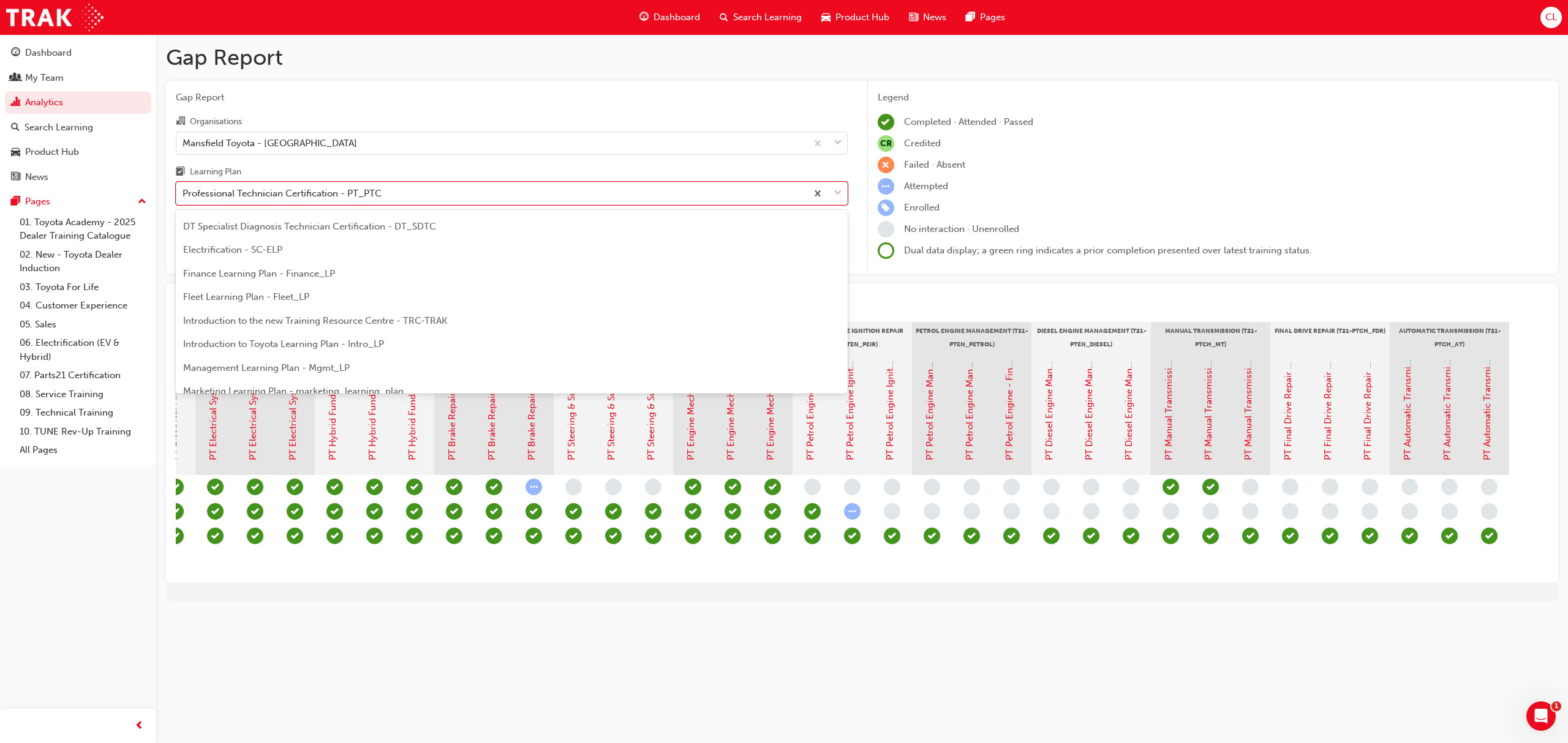
click at [372, 228] on span "DT Specialist Diagnosis Technician Certification - DT_SDTC" at bounding box center [310, 226] width 253 height 11
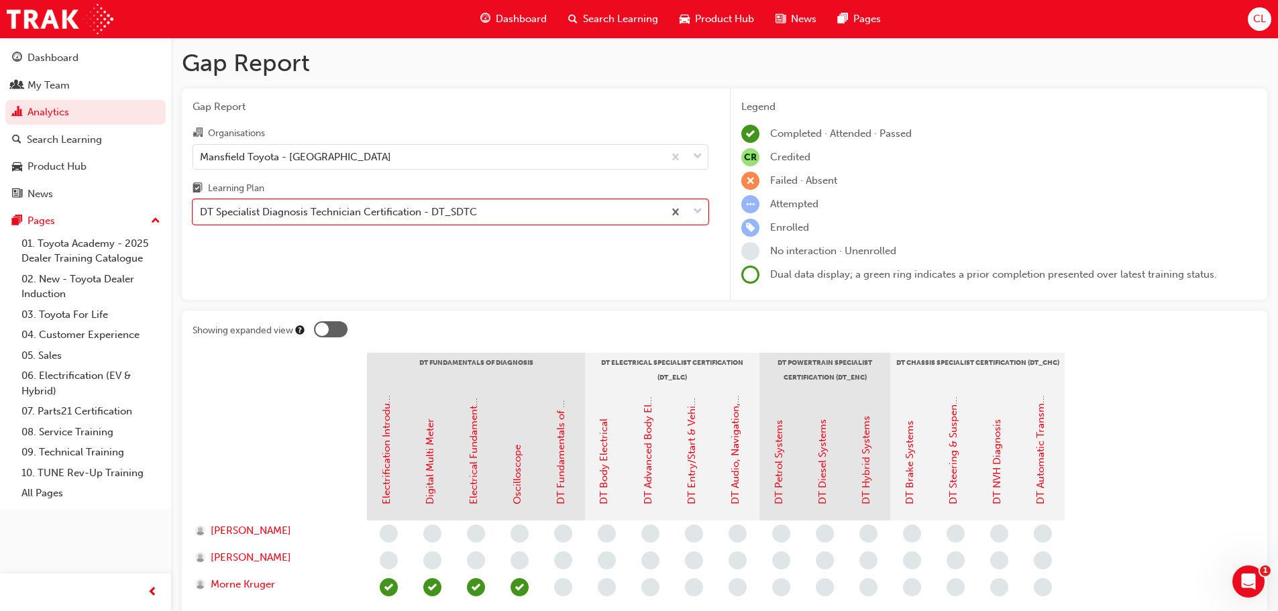
drag, startPoint x: 1693, startPoint y: 1, endPoint x: 680, endPoint y: 320, distance: 1062.5
click at [680, 320] on div "Showing expanded view DT Fundamentals of Diagnosis DT Electrical Specialist Cer…" at bounding box center [724, 475] width 1085 height 328
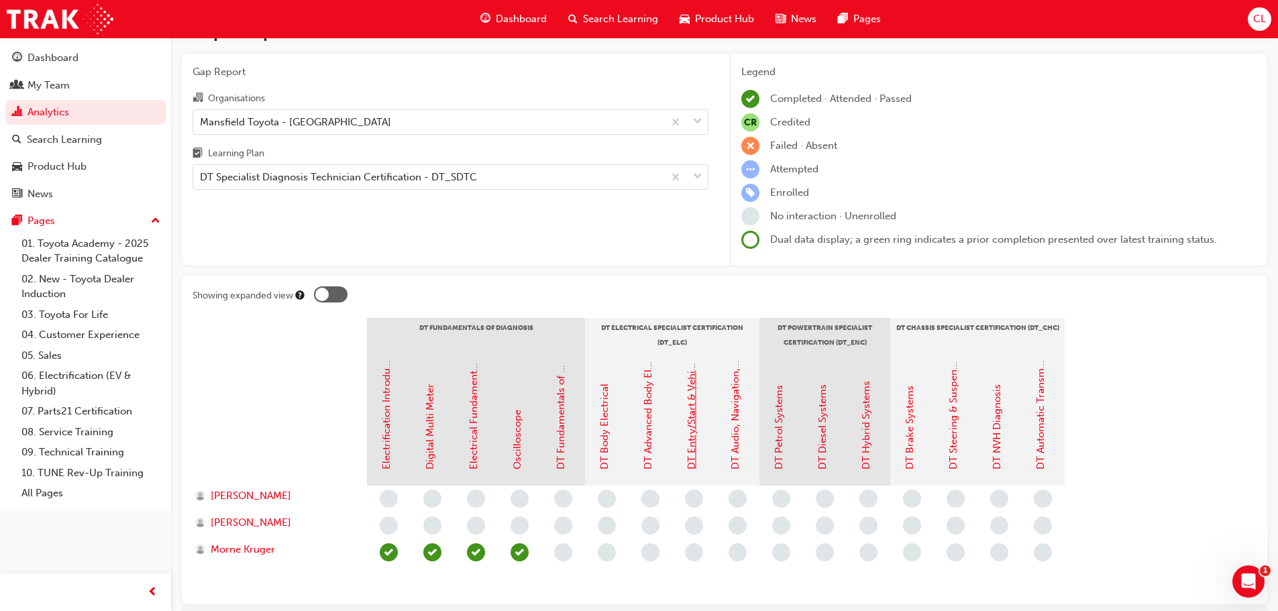
scroll to position [103, 0]
